Goal: Information Seeking & Learning: Learn about a topic

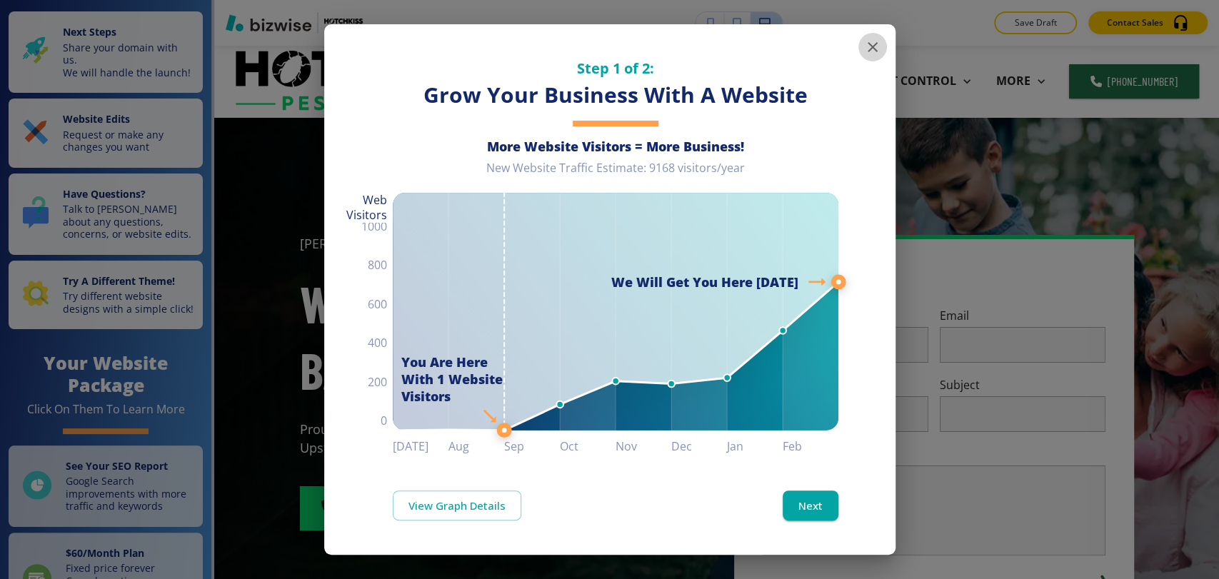
click at [880, 44] on icon "button" at bounding box center [872, 47] width 17 height 17
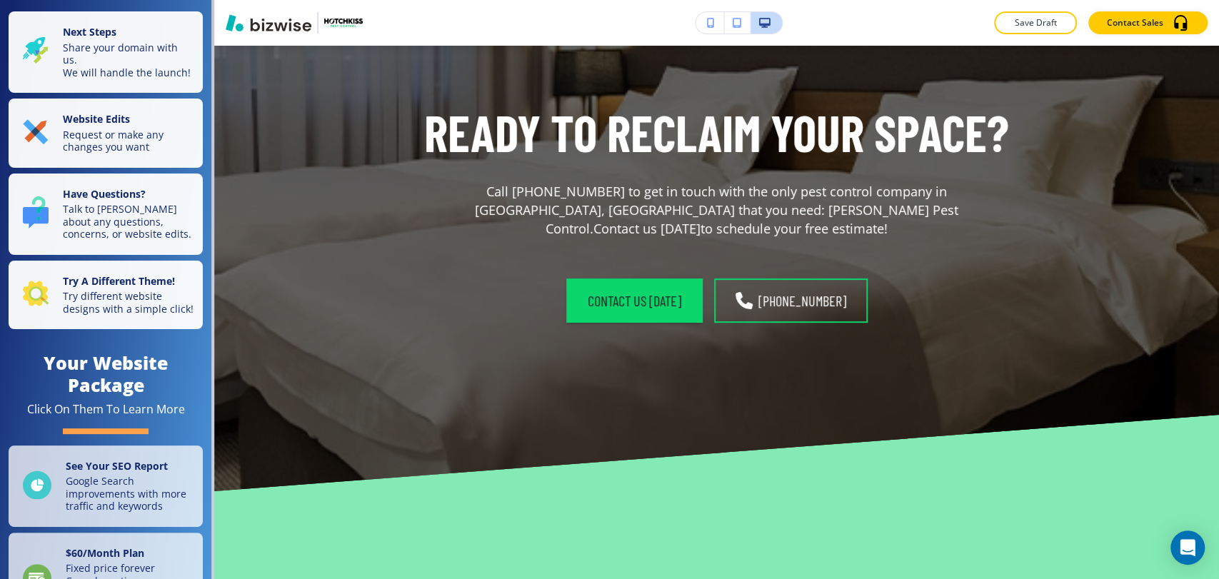
scroll to position [7616, 0]
